Goal: Entertainment & Leisure: Consume media (video, audio)

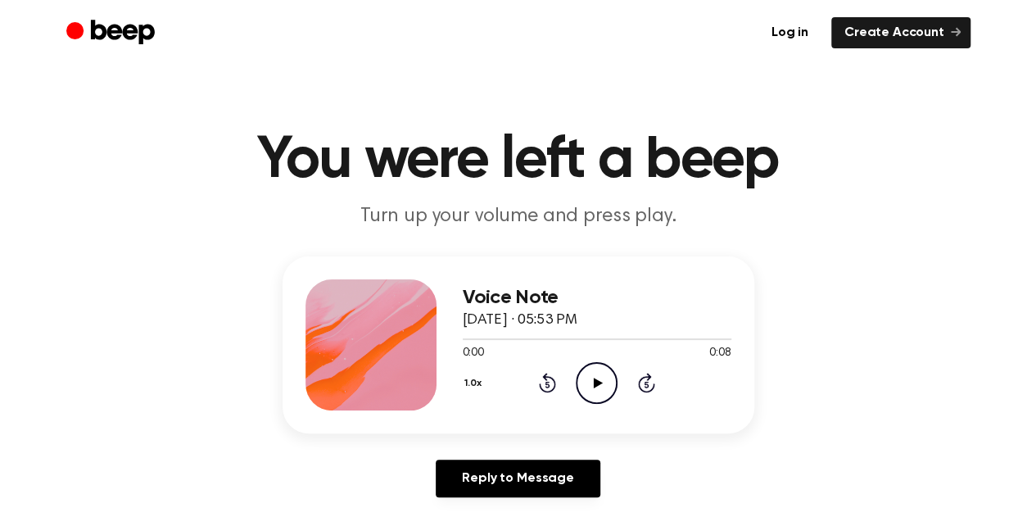
click at [593, 380] on icon "Play Audio" at bounding box center [597, 383] width 42 height 42
click at [591, 375] on icon "Play Audio" at bounding box center [597, 383] width 42 height 42
click at [601, 385] on icon "Pause Audio" at bounding box center [597, 383] width 42 height 42
click at [597, 374] on icon "Play Audio" at bounding box center [597, 383] width 42 height 42
